Goal: Navigation & Orientation: Find specific page/section

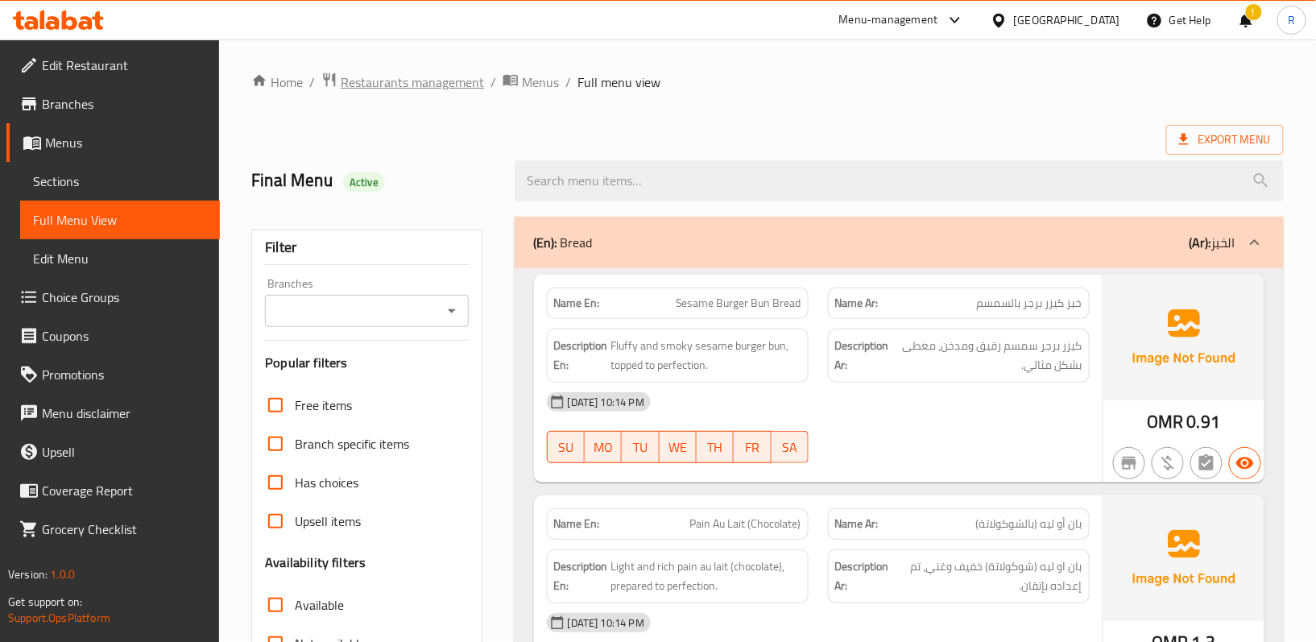
click at [410, 89] on span "Restaurants management" at bounding box center [412, 81] width 143 height 19
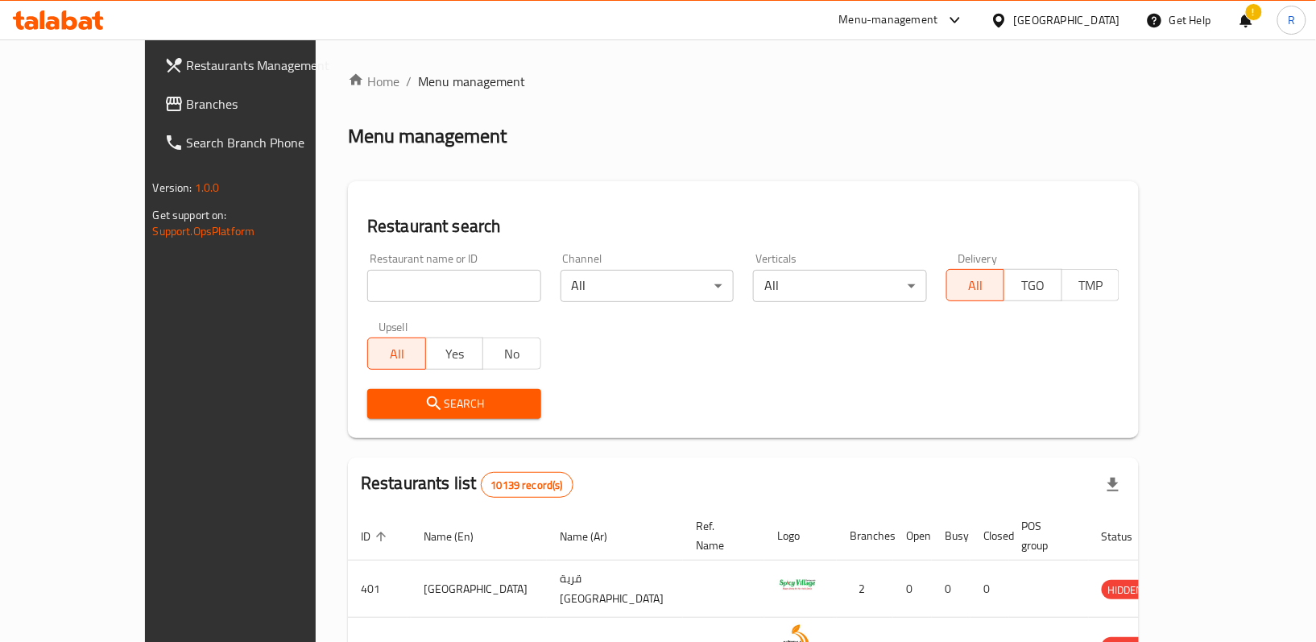
click at [1095, 27] on div "[GEOGRAPHIC_DATA]" at bounding box center [1067, 20] width 106 height 18
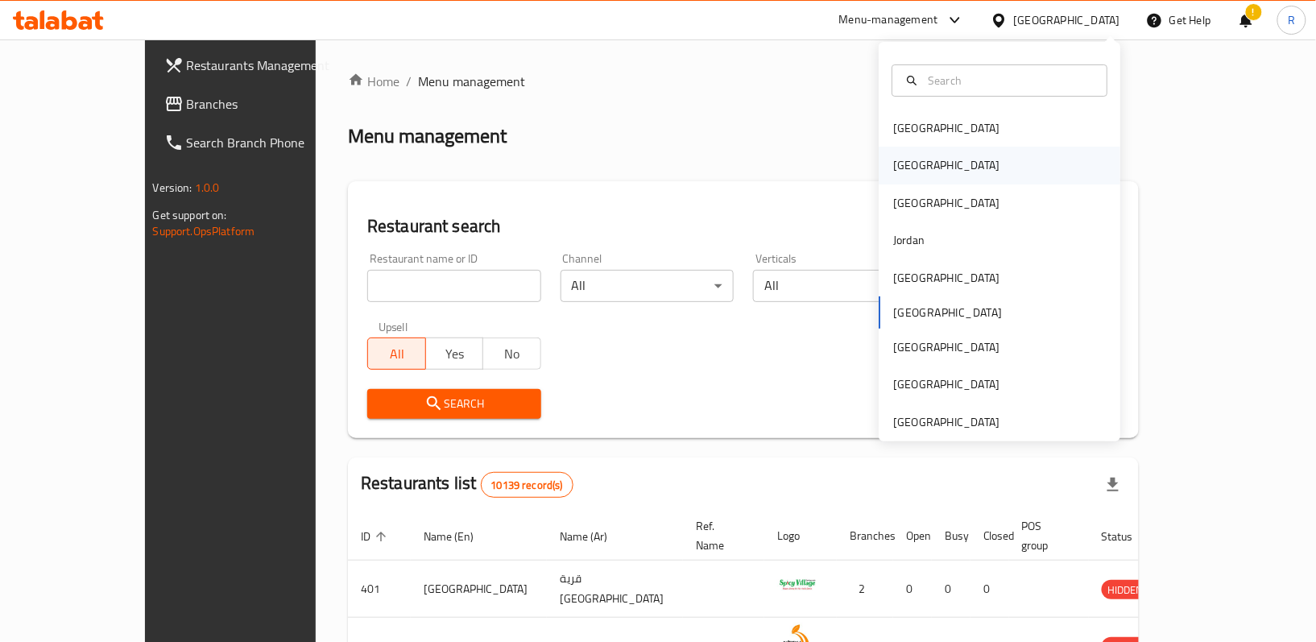
click at [893, 161] on div "[GEOGRAPHIC_DATA]" at bounding box center [946, 165] width 106 height 18
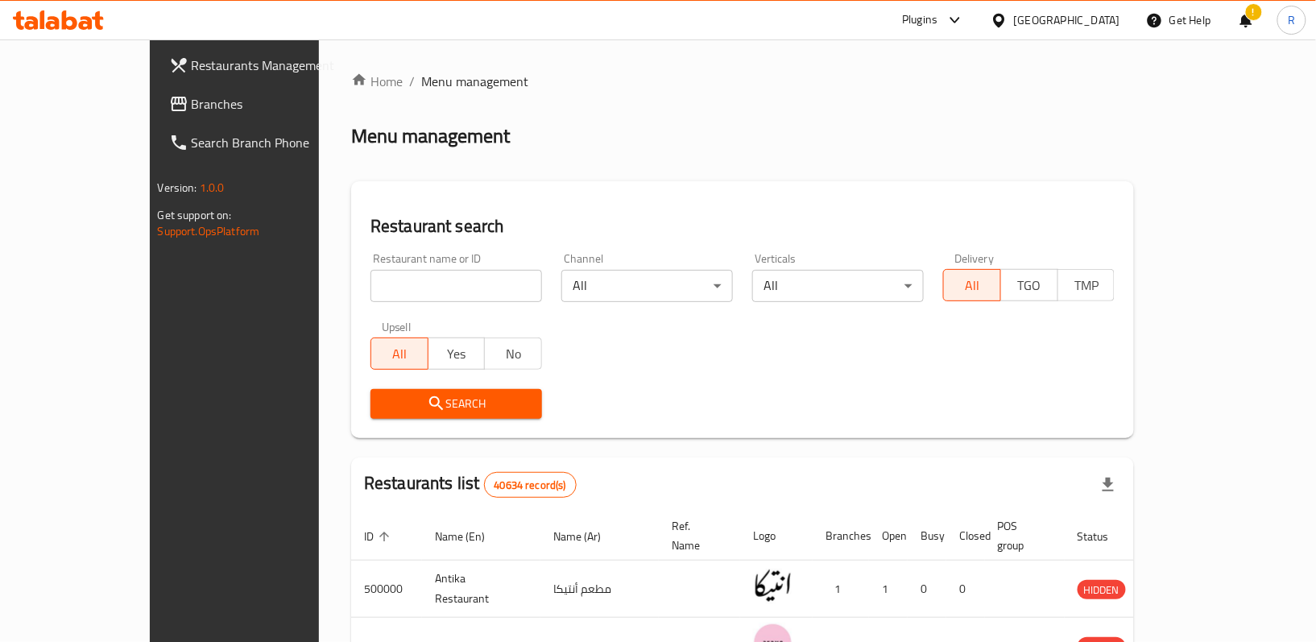
click at [1107, 16] on div "[GEOGRAPHIC_DATA]" at bounding box center [1067, 20] width 106 height 18
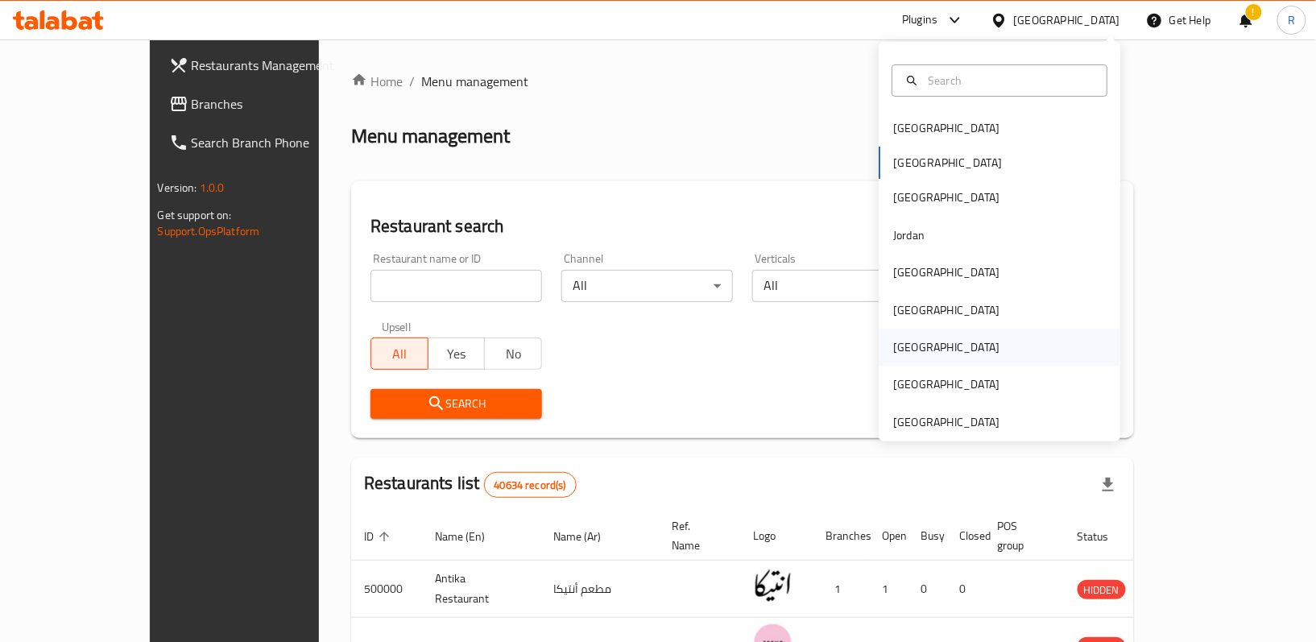
click at [893, 339] on div "[GEOGRAPHIC_DATA]" at bounding box center [946, 347] width 106 height 18
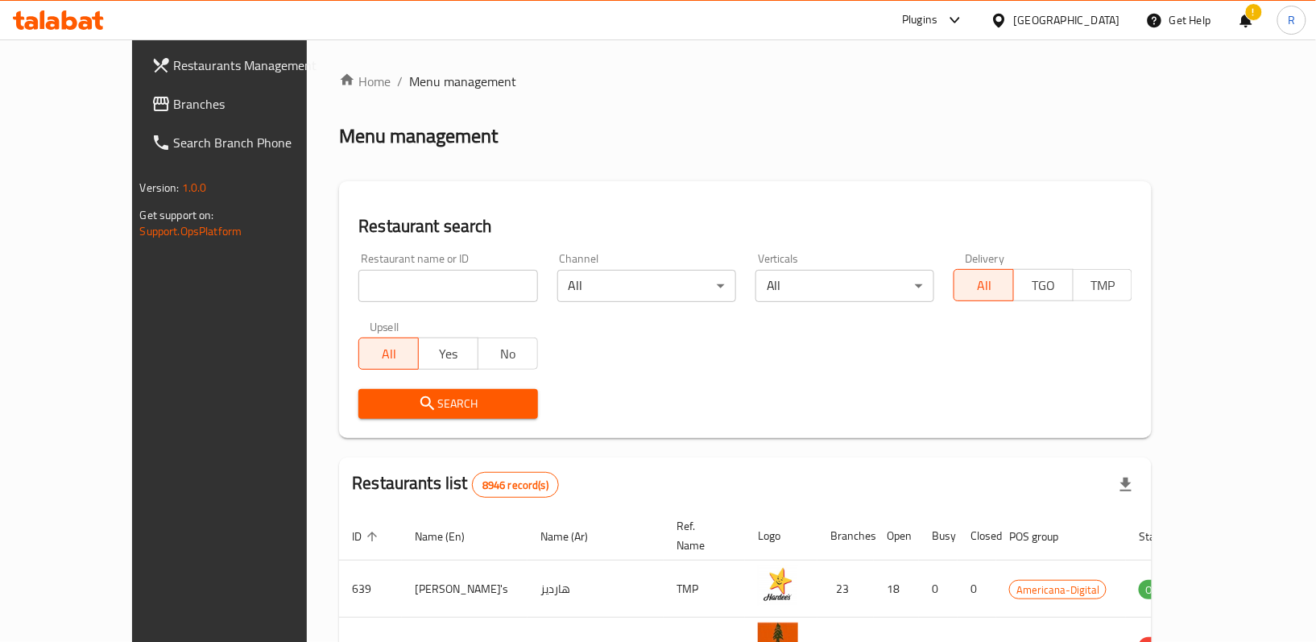
click at [1112, 19] on div "[GEOGRAPHIC_DATA]" at bounding box center [1067, 20] width 106 height 18
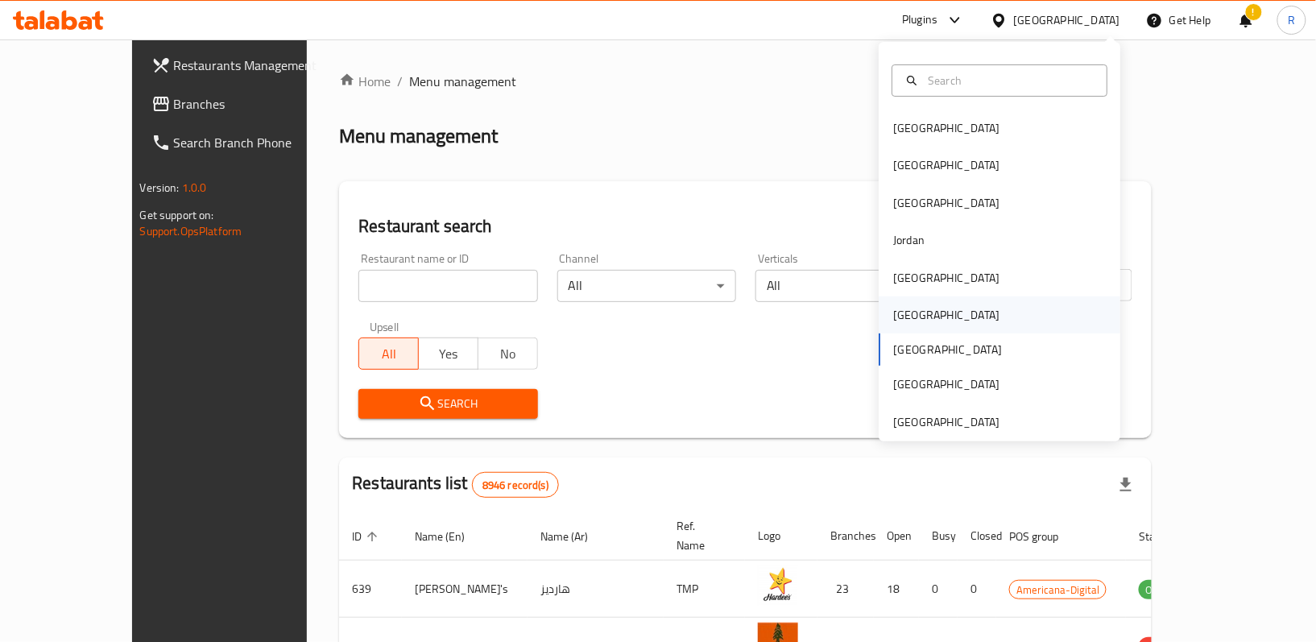
click at [908, 308] on div "[GEOGRAPHIC_DATA]" at bounding box center [946, 314] width 132 height 37
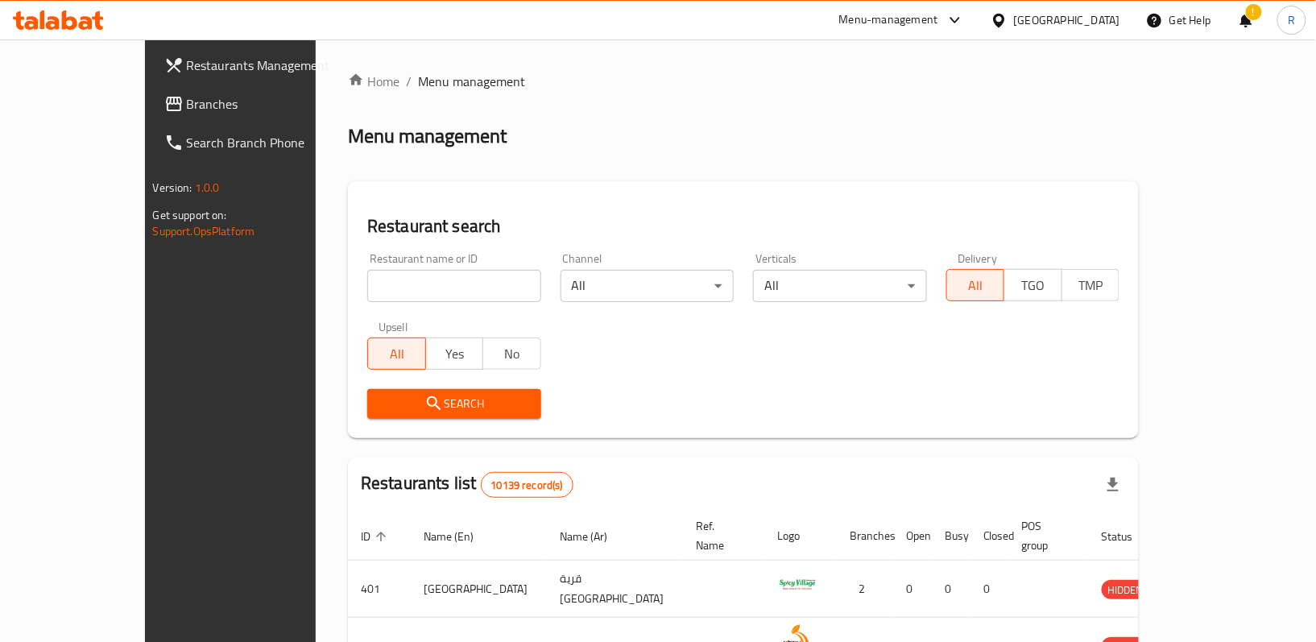
click at [187, 103] on span "Branches" at bounding box center [269, 103] width 165 height 19
